Goal: Task Accomplishment & Management: Complete application form

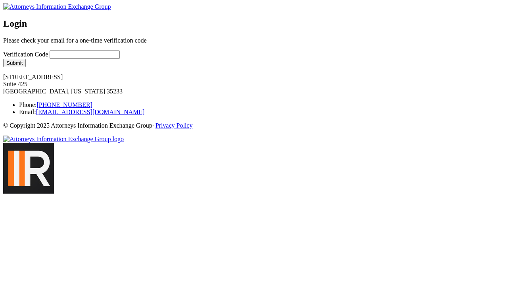
click at [73, 59] on input "Verification Code" at bounding box center [85, 54] width 70 height 8
type input "1234"
click at [26, 67] on button "Submit" at bounding box center [14, 63] width 23 height 8
click at [91, 59] on input "Verification Code" at bounding box center [85, 54] width 70 height 8
type input "2345"
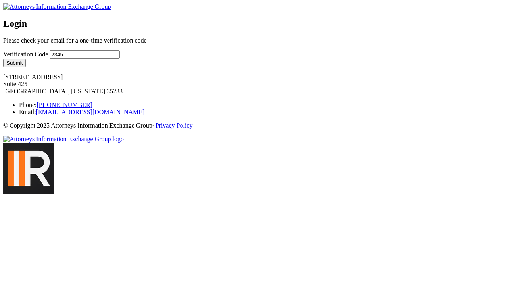
click at [26, 67] on button "Submit" at bounding box center [14, 63] width 23 height 8
click at [120, 59] on input "Verification Code" at bounding box center [85, 54] width 70 height 8
type input "`234"
click at [26, 67] on button "Submit" at bounding box center [14, 63] width 23 height 8
click at [56, 59] on input "Verification Code" at bounding box center [85, 54] width 70 height 8
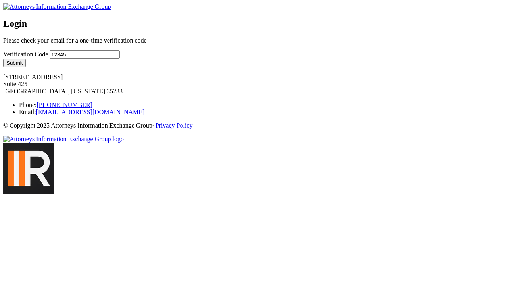
type input "12345"
click at [26, 67] on button "Submit" at bounding box center [14, 63] width 23 height 8
